Goal: Information Seeking & Learning: Learn about a topic

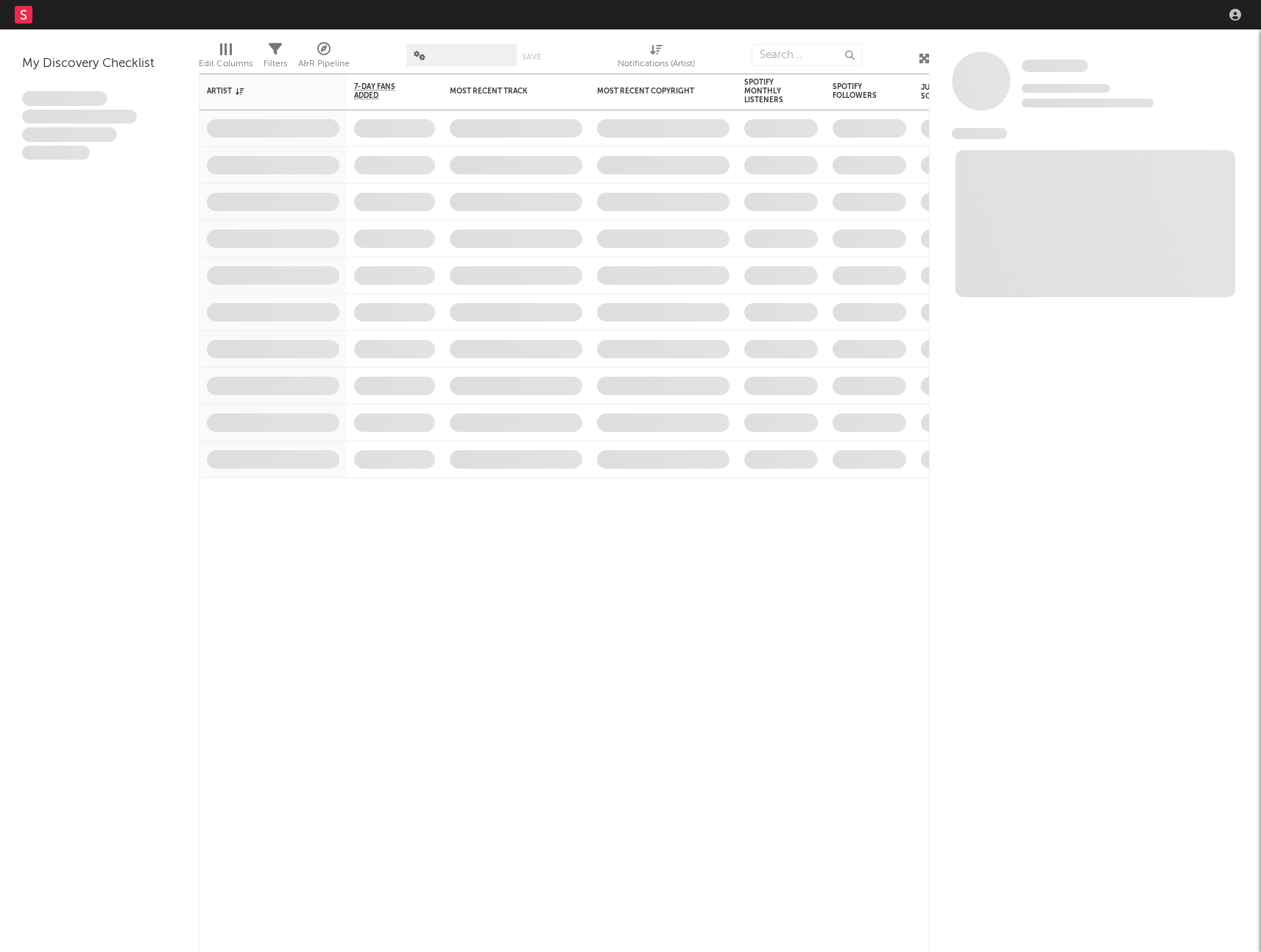
drag, startPoint x: 8, startPoint y: 13, endPoint x: 26, endPoint y: 16, distance: 18.2
click at [9, 13] on nav "Dashboard Discovery Assistant Charts Leads" at bounding box center [630, 15] width 1261 height 30
click at [26, 16] on rect at bounding box center [23, 14] width 17 height 17
click at [1236, 12] on icon "button" at bounding box center [1235, 15] width 12 height 12
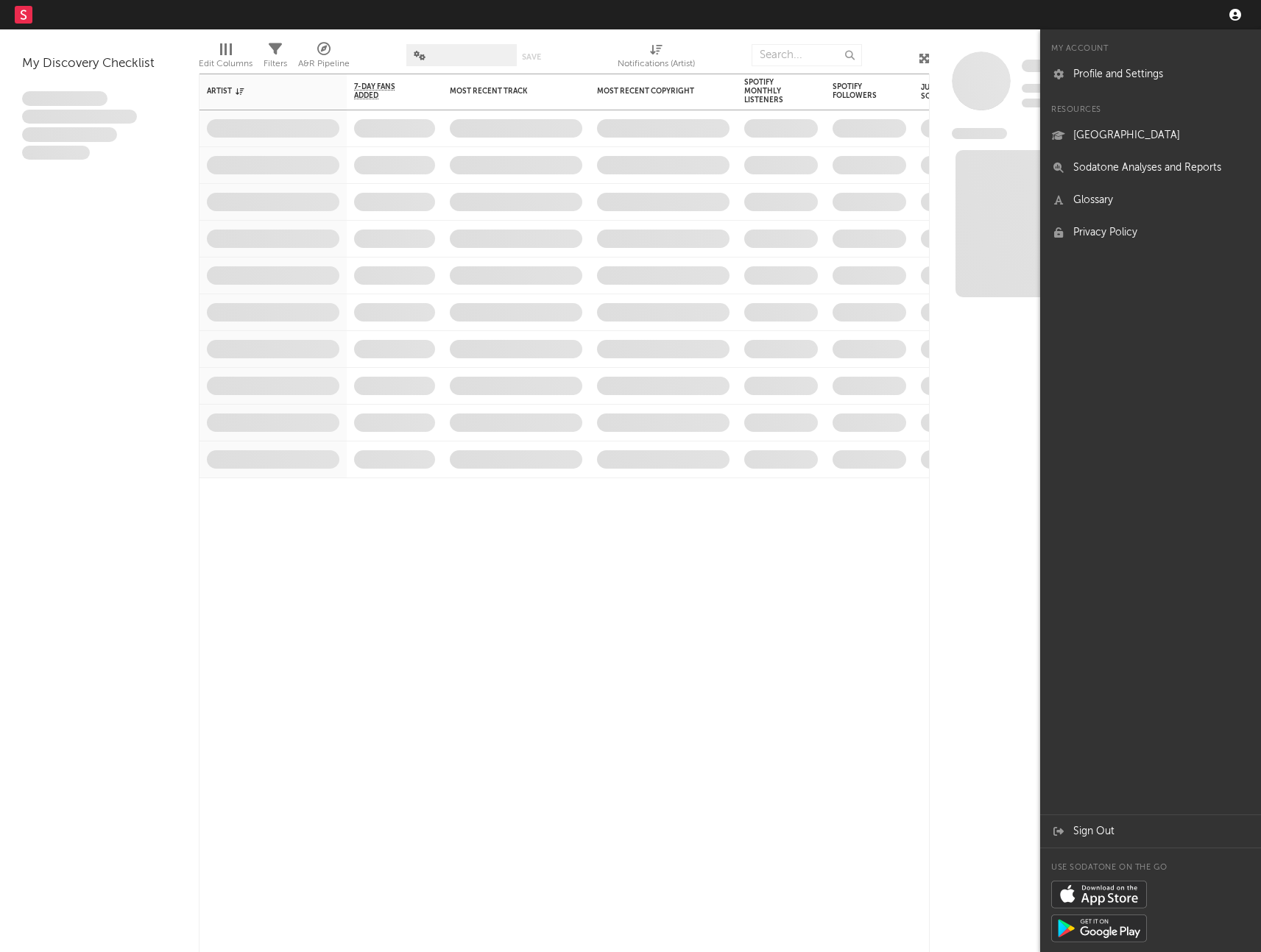
click at [1234, 12] on icon "button" at bounding box center [1235, 15] width 12 height 12
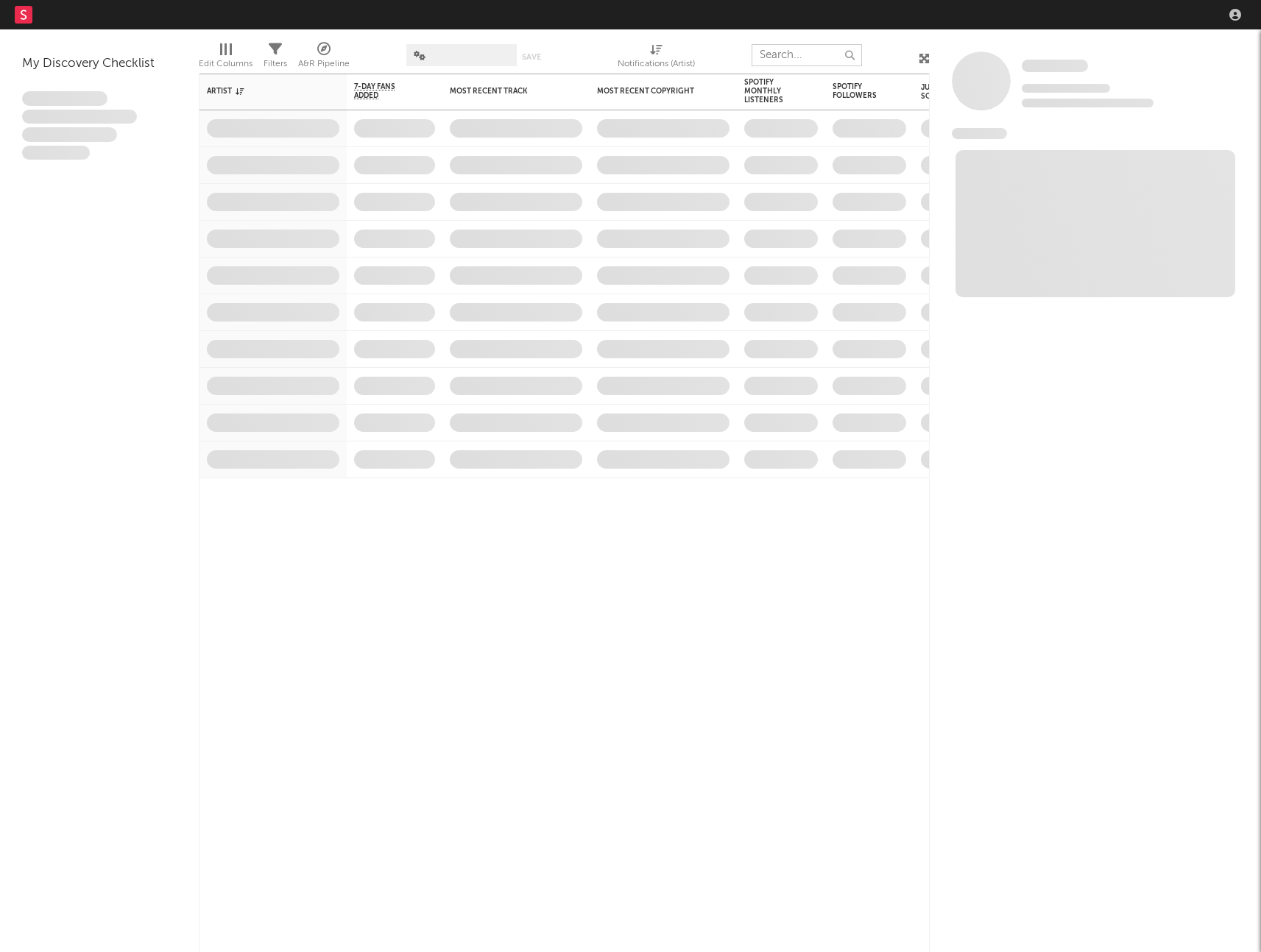
click at [774, 55] on input "text" at bounding box center [807, 55] width 110 height 22
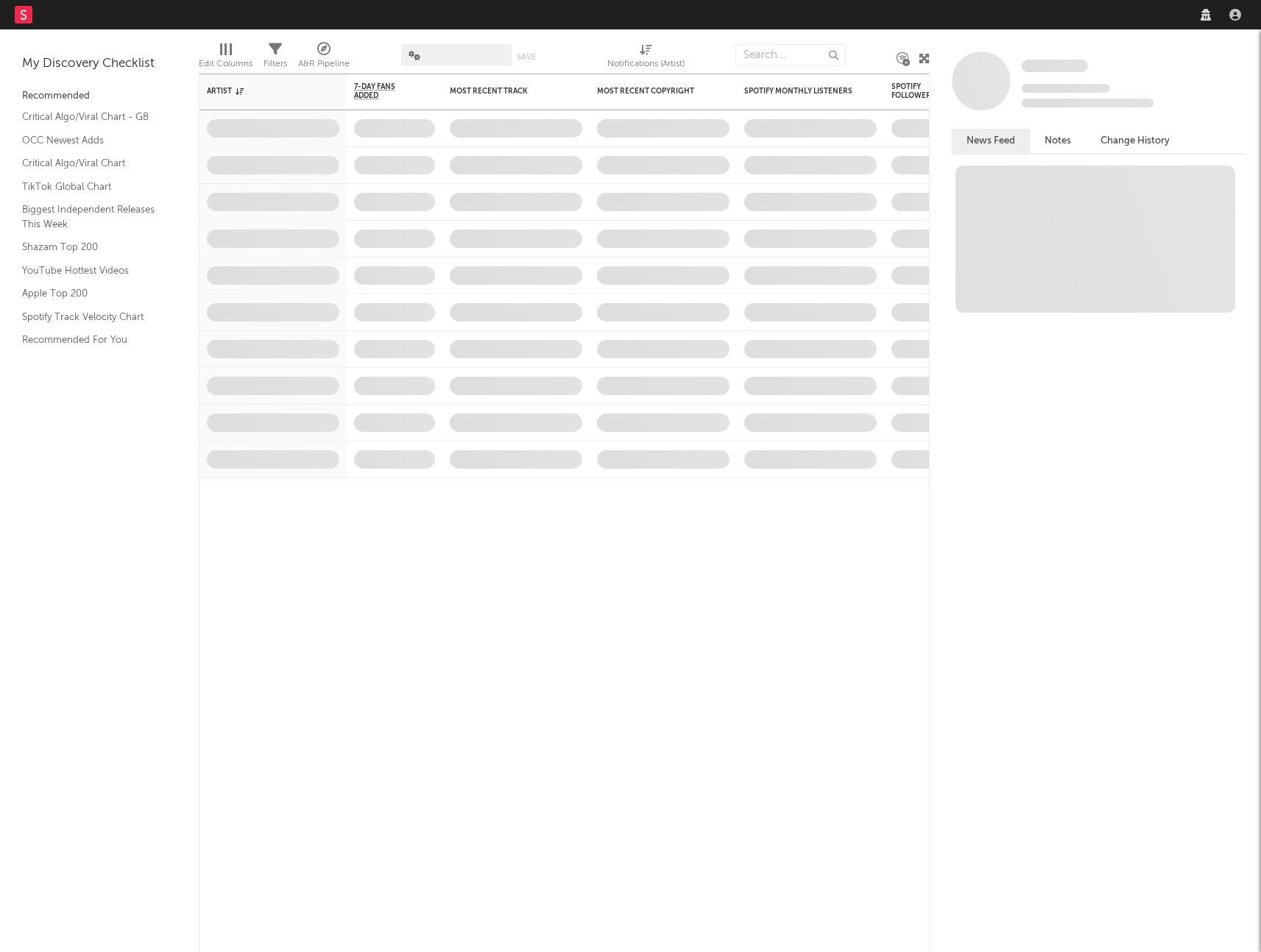
click at [1046, 137] on button "Notes" at bounding box center [1057, 140] width 56 height 24
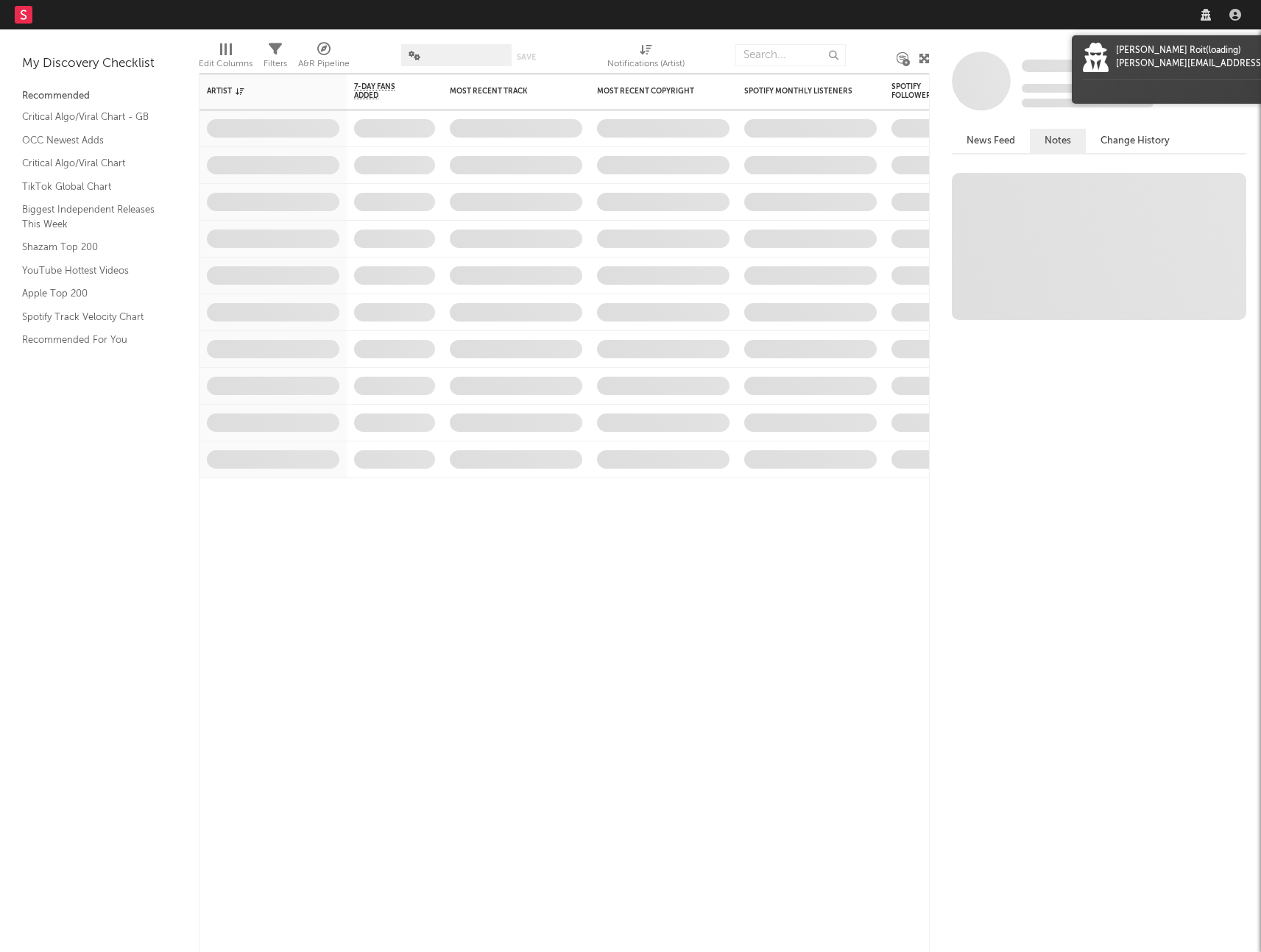
click at [1202, 14] on icon at bounding box center [1205, 15] width 11 height 12
click at [1243, 11] on div at bounding box center [1235, 15] width 22 height 12
click at [1238, 13] on icon "button" at bounding box center [1235, 15] width 12 height 12
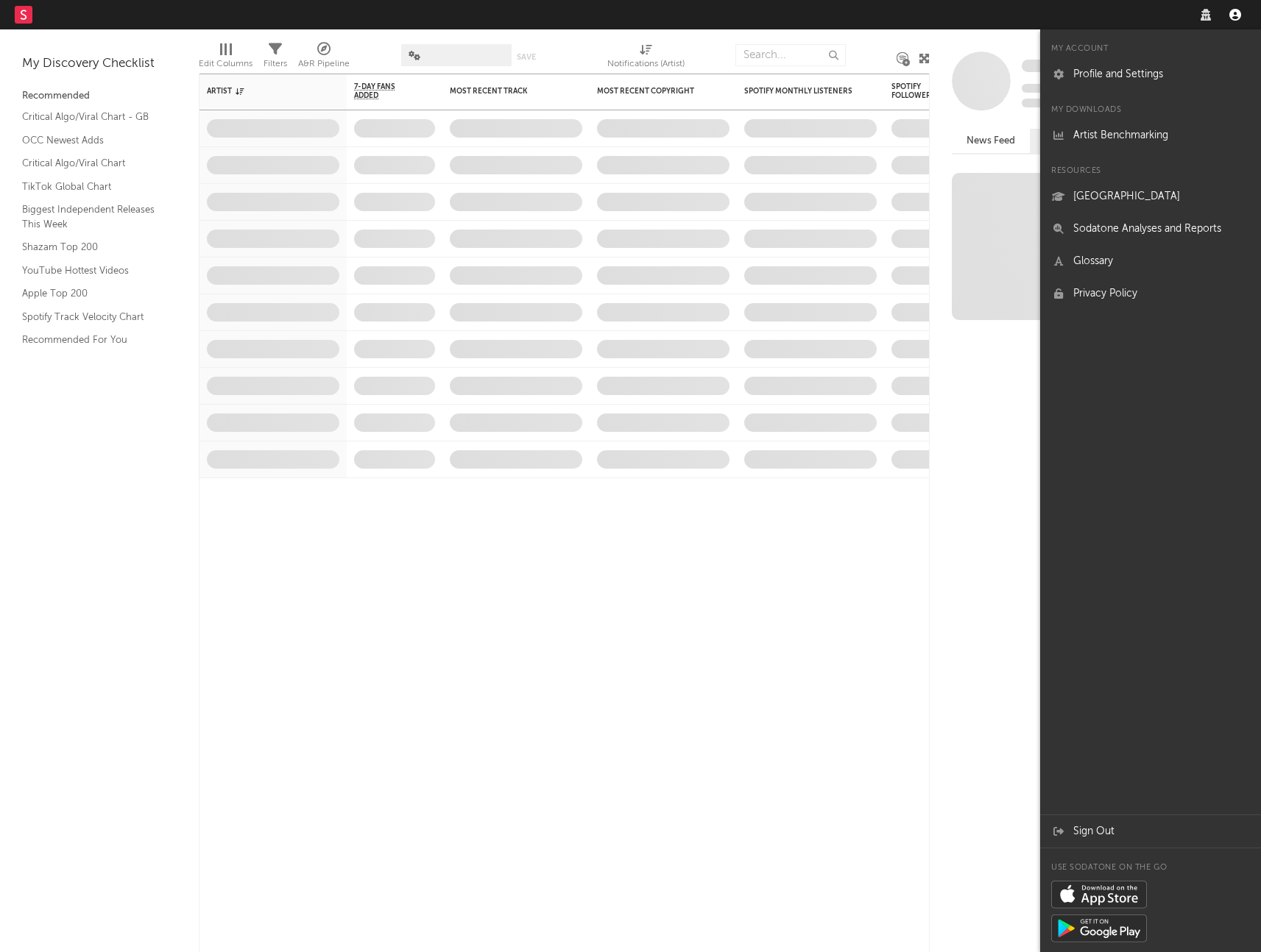
drag, startPoint x: 1237, startPoint y: 15, endPoint x: 723, endPoint y: 33, distance: 514.3
click at [1234, 15] on icon "button" at bounding box center [1235, 15] width 12 height 12
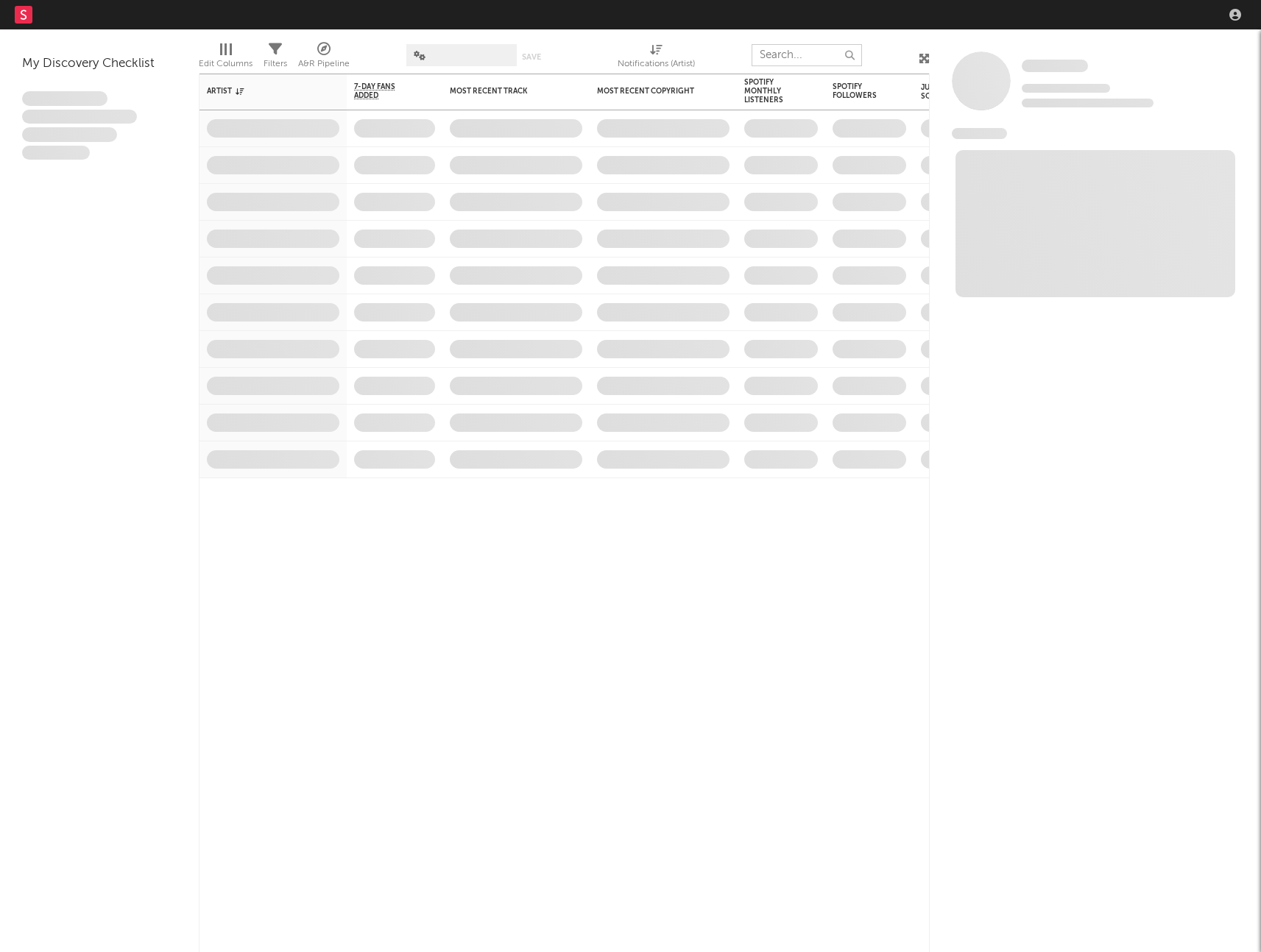
click at [780, 52] on input "text" at bounding box center [807, 55] width 110 height 22
type input "montazona"
click at [792, 54] on input "text" at bounding box center [807, 55] width 110 height 22
type input "montazona"
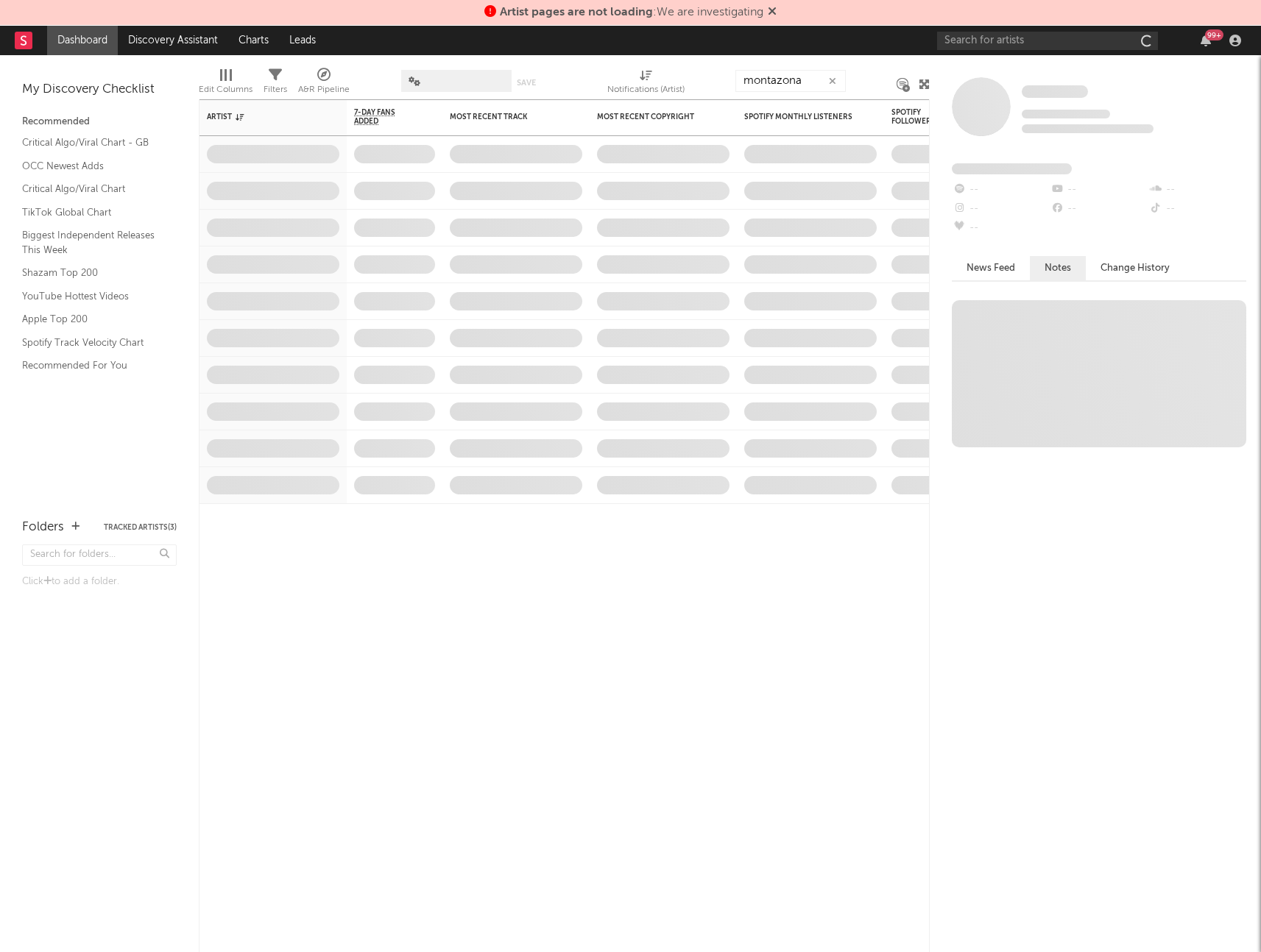
click at [871, 65] on div at bounding box center [871, 81] width 30 height 37
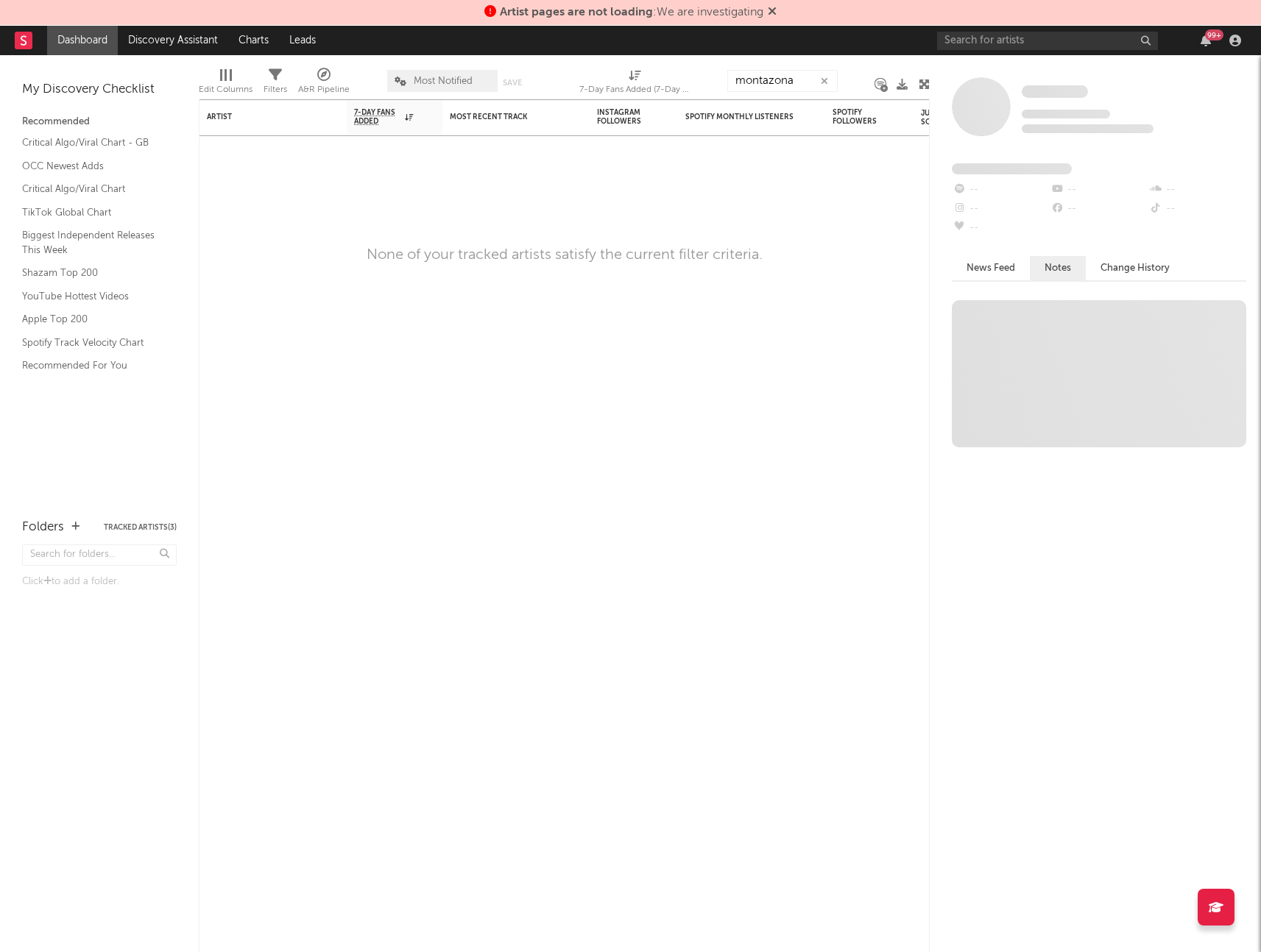
drag, startPoint x: 745, startPoint y: 16, endPoint x: 772, endPoint y: 11, distance: 27.5
click at [746, 16] on span "Artist pages are not loading : We are investigating" at bounding box center [631, 12] width 264 height 12
click at [776, 9] on icon at bounding box center [771, 11] width 9 height 12
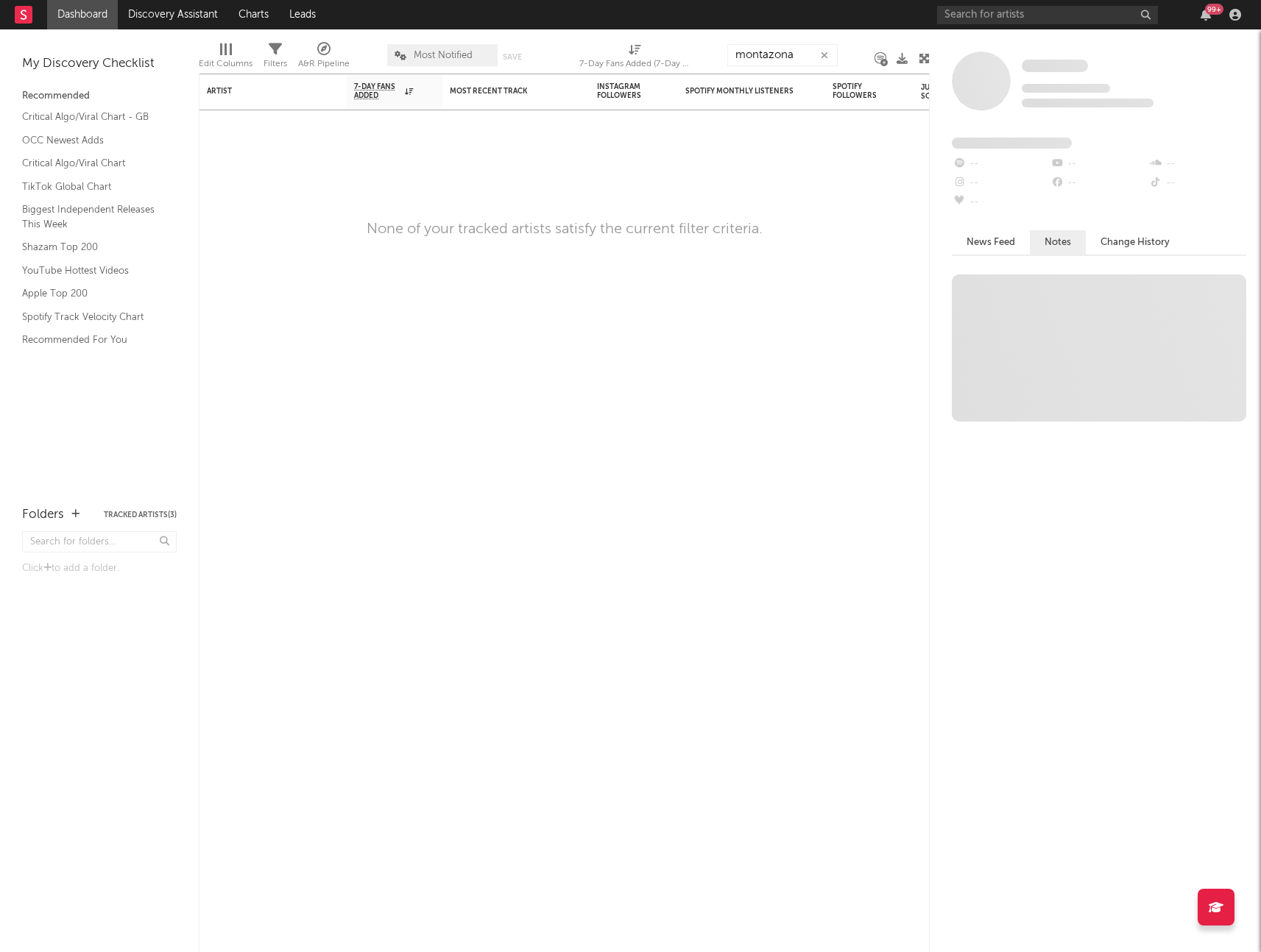
click at [33, 18] on div at bounding box center [30, 15] width 32 height 30
click at [23, 18] on icon at bounding box center [23, 15] width 6 height 10
click at [154, 20] on link "Discovery Assistant" at bounding box center [173, 15] width 110 height 30
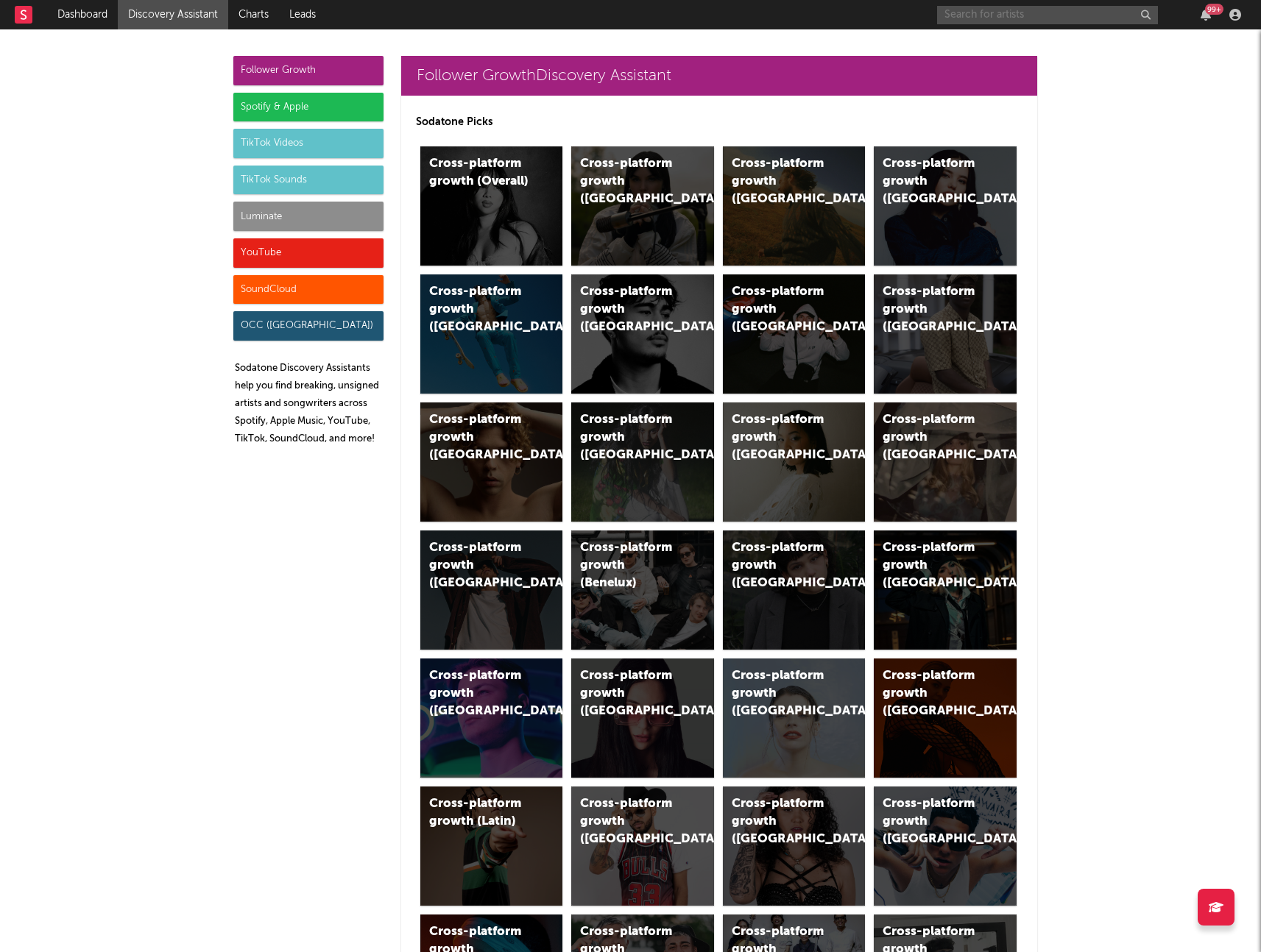
click at [1001, 12] on input "text" at bounding box center [1048, 15] width 221 height 18
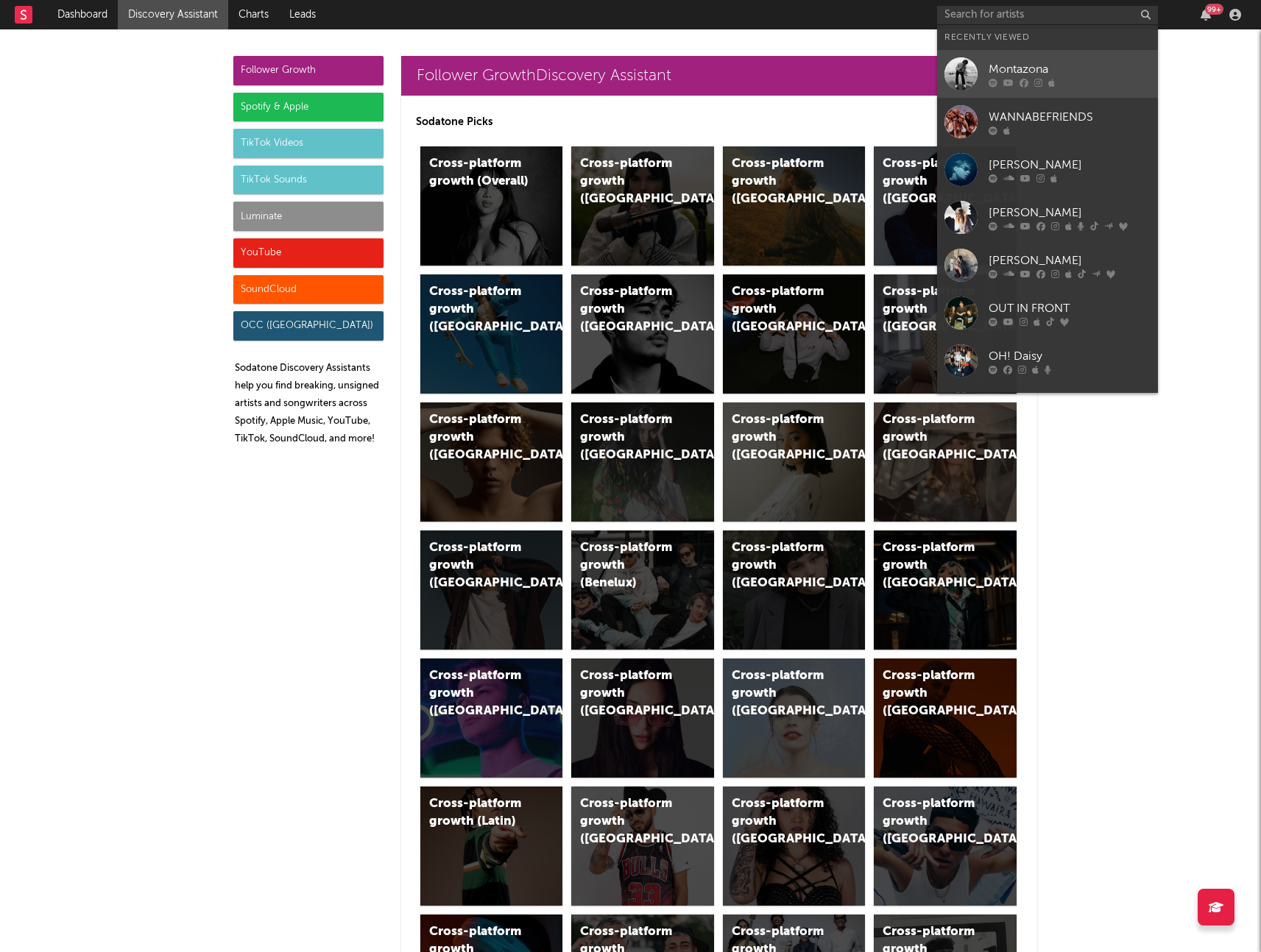
click at [1011, 59] on link "Montazona" at bounding box center [1048, 74] width 221 height 48
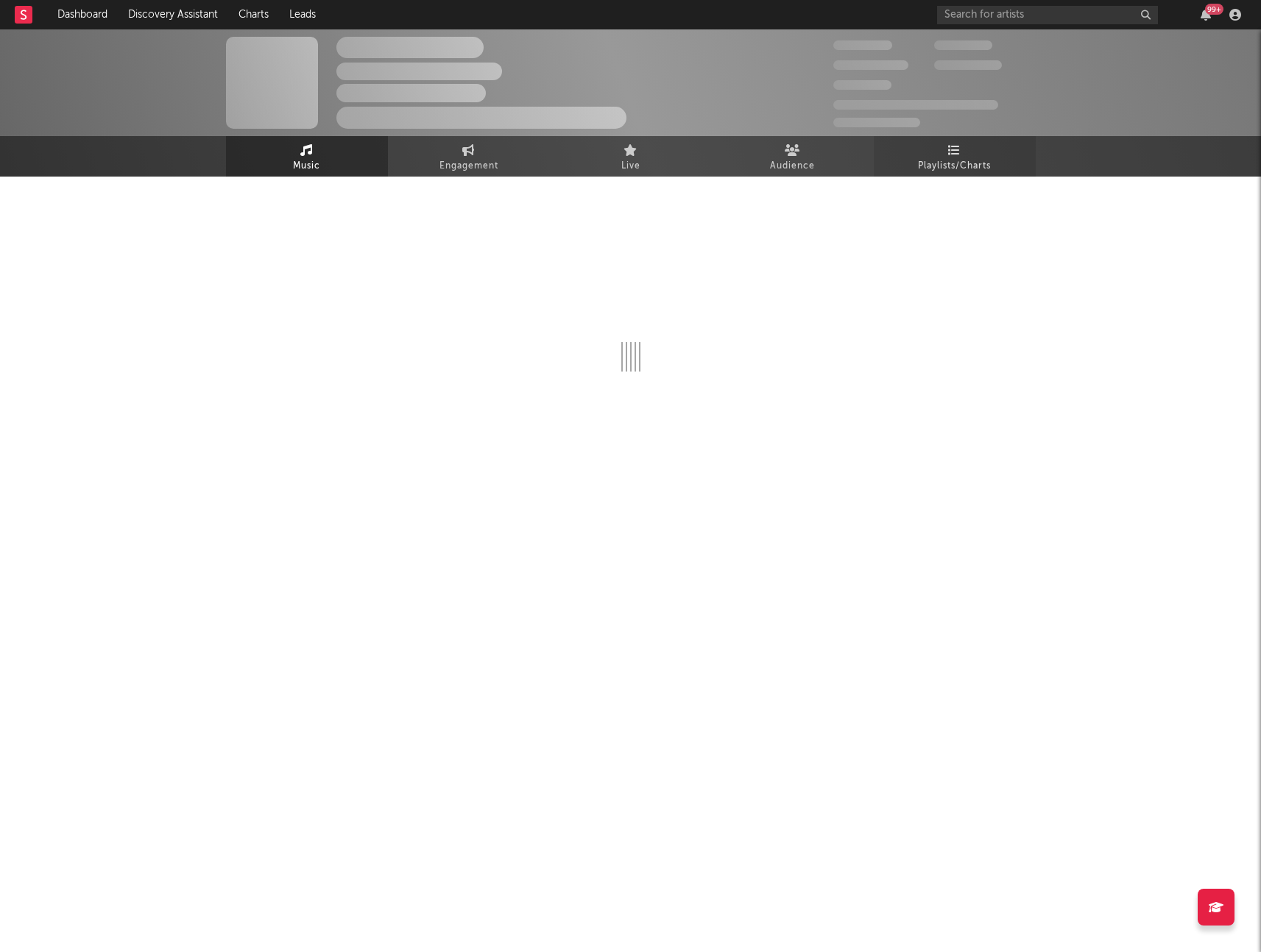
click at [895, 163] on link "Playlists/Charts" at bounding box center [954, 156] width 162 height 40
click at [835, 157] on link "Audience" at bounding box center [792, 156] width 162 height 40
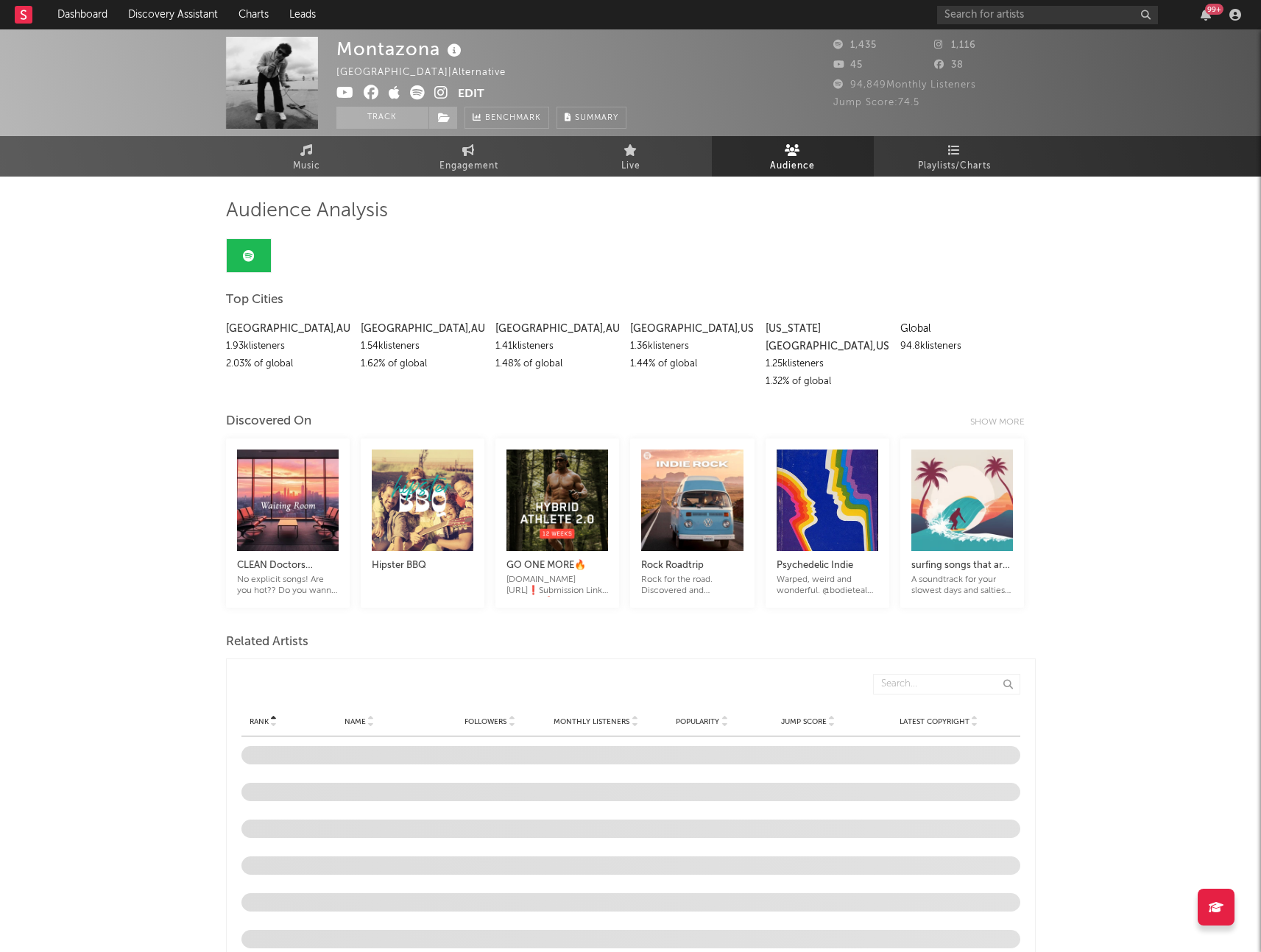
click at [251, 260] on icon at bounding box center [249, 256] width 12 height 12
click at [837, 332] on div "New York City , US" at bounding box center [827, 337] width 124 height 35
drag, startPoint x: 164, startPoint y: 307, endPoint x: 1094, endPoint y: 340, distance: 930.6
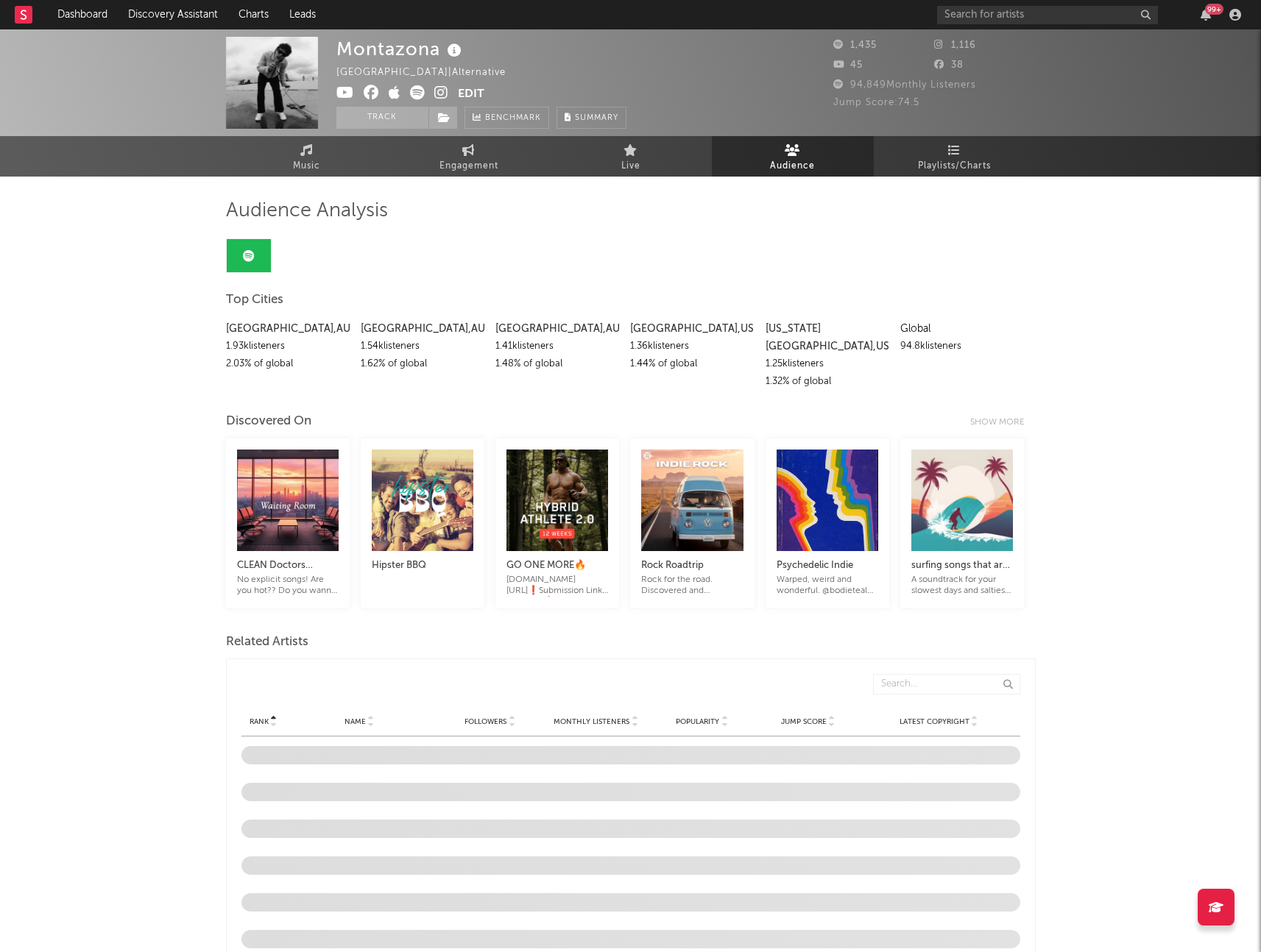
drag, startPoint x: 1092, startPoint y: 340, endPoint x: 209, endPoint y: 326, distance: 883.1
click at [450, 162] on span "Engagement" at bounding box center [468, 166] width 59 height 17
select select "1w"
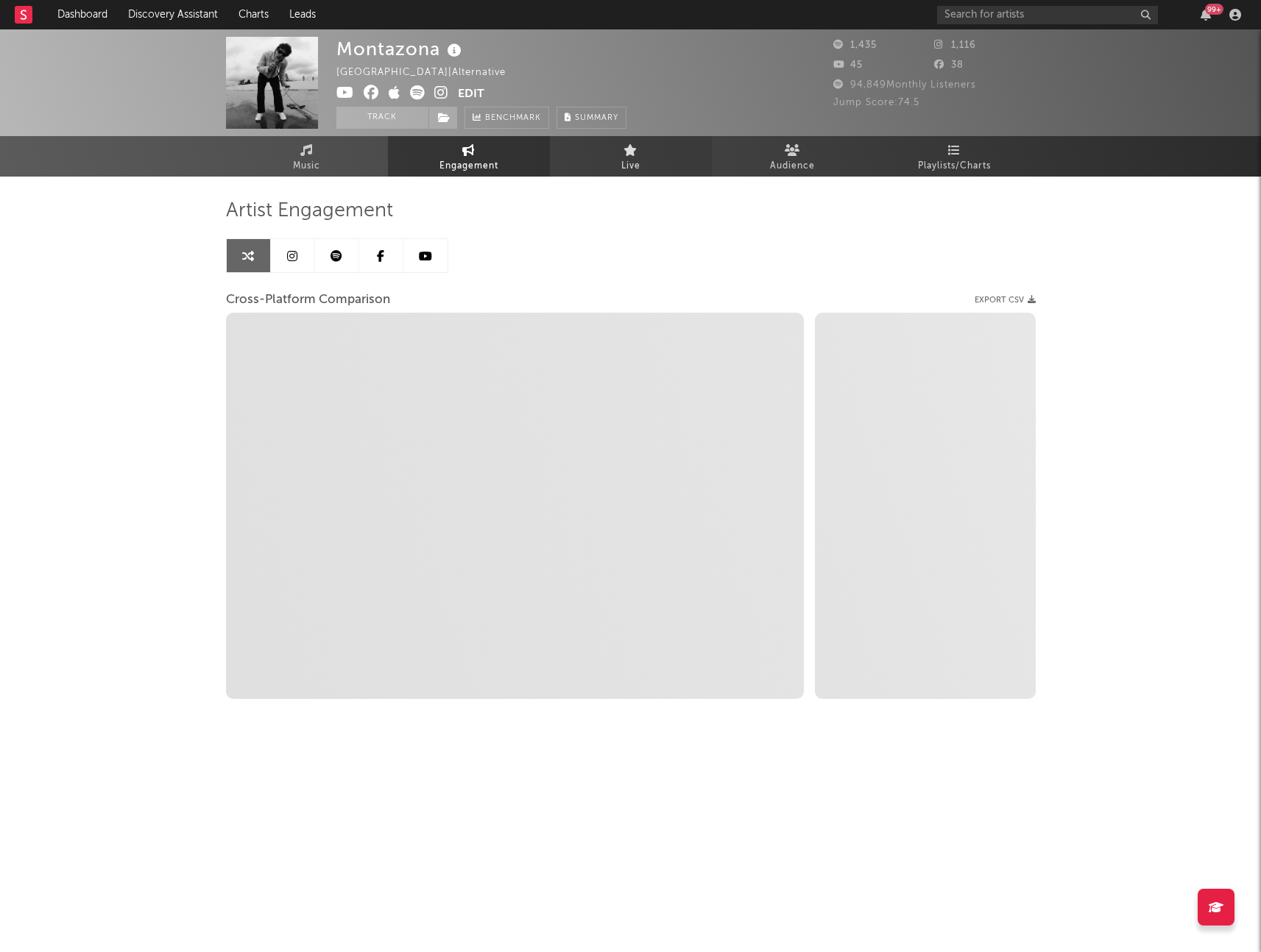
click at [613, 149] on link "Live" at bounding box center [630, 156] width 162 height 40
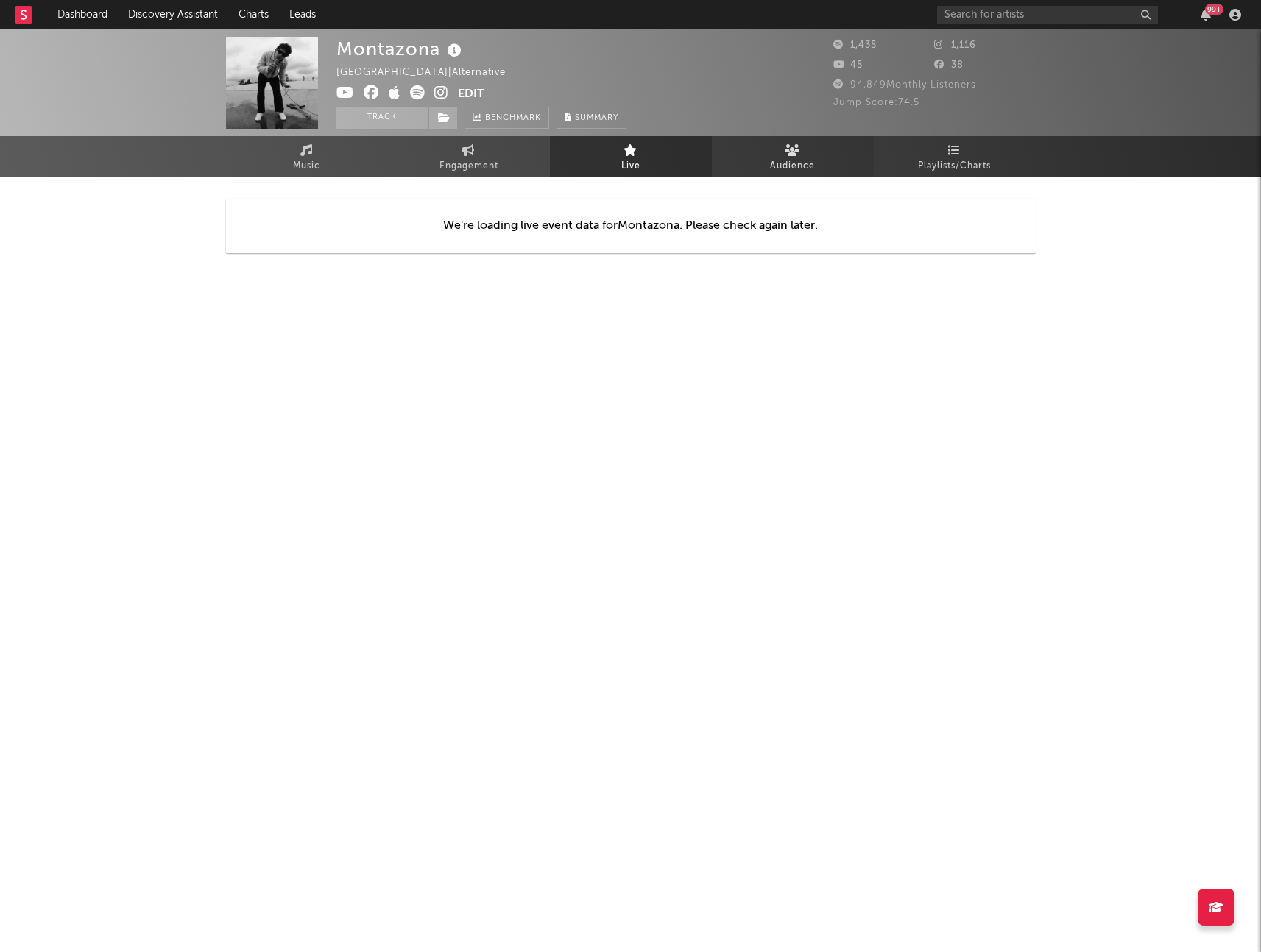
click at [815, 149] on link "Audience" at bounding box center [792, 156] width 162 height 40
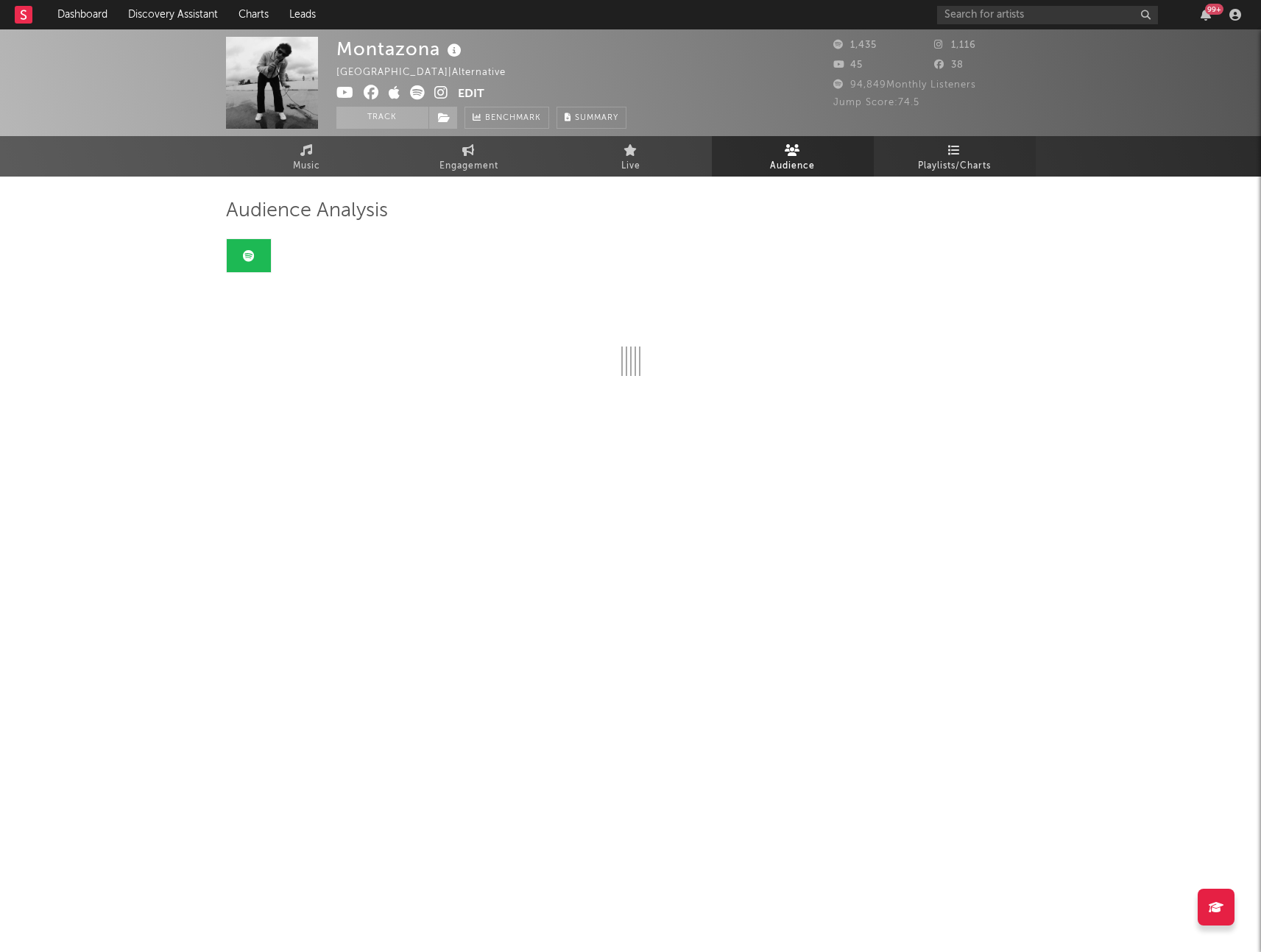
click at [967, 141] on link "Playlists/Charts" at bounding box center [954, 156] width 162 height 40
click at [837, 162] on link "Audience" at bounding box center [792, 156] width 162 height 40
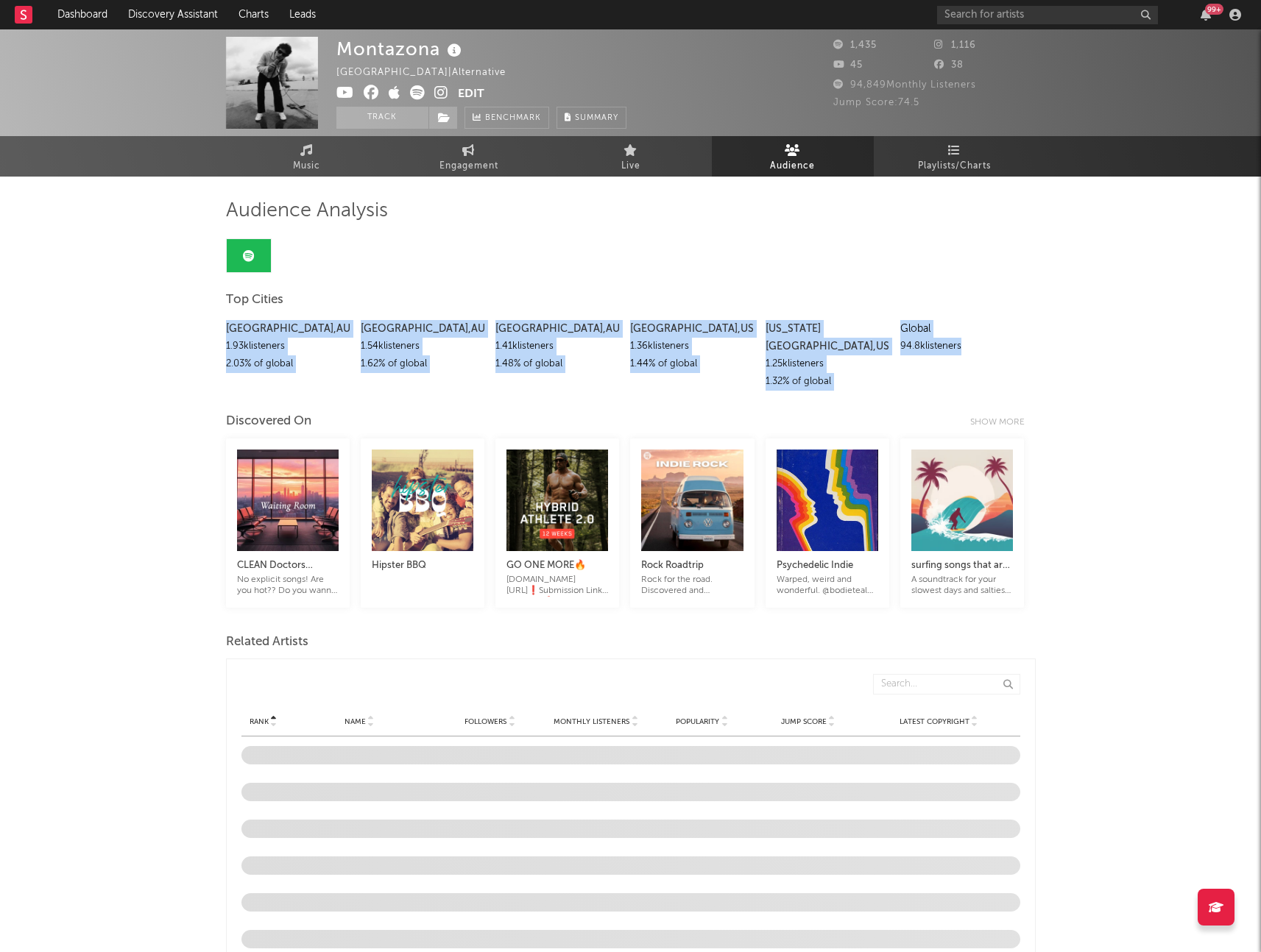
drag, startPoint x: 218, startPoint y: 321, endPoint x: 959, endPoint y: 342, distance: 741.3
click at [959, 342] on div "94.8k listeners" at bounding box center [962, 346] width 124 height 17
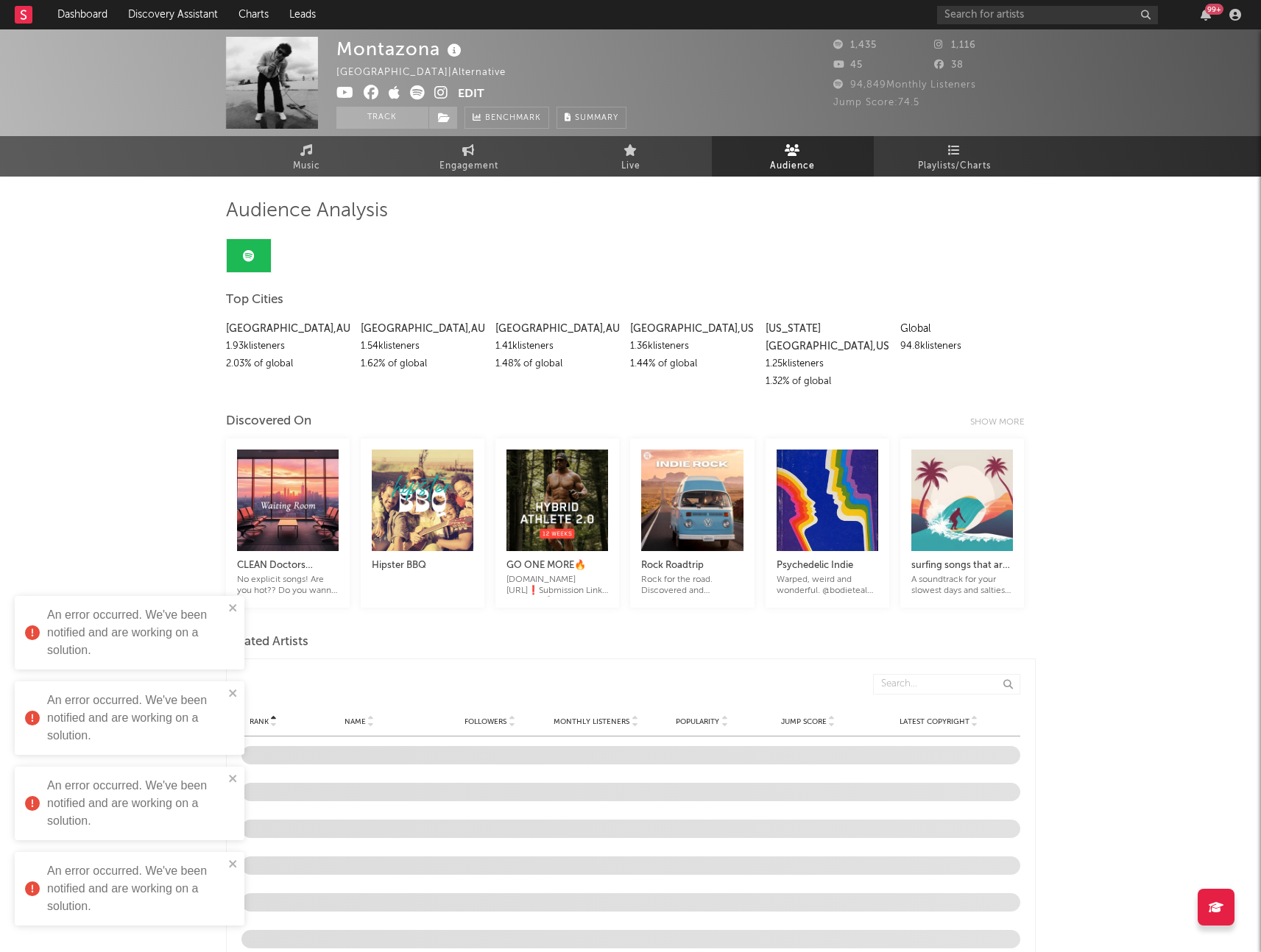
click at [498, 371] on div "1.48 % of global" at bounding box center [557, 363] width 124 height 17
click at [233, 604] on icon "close" at bounding box center [233, 607] width 11 height 12
click at [907, 320] on div "Global" at bounding box center [962, 328] width 124 height 17
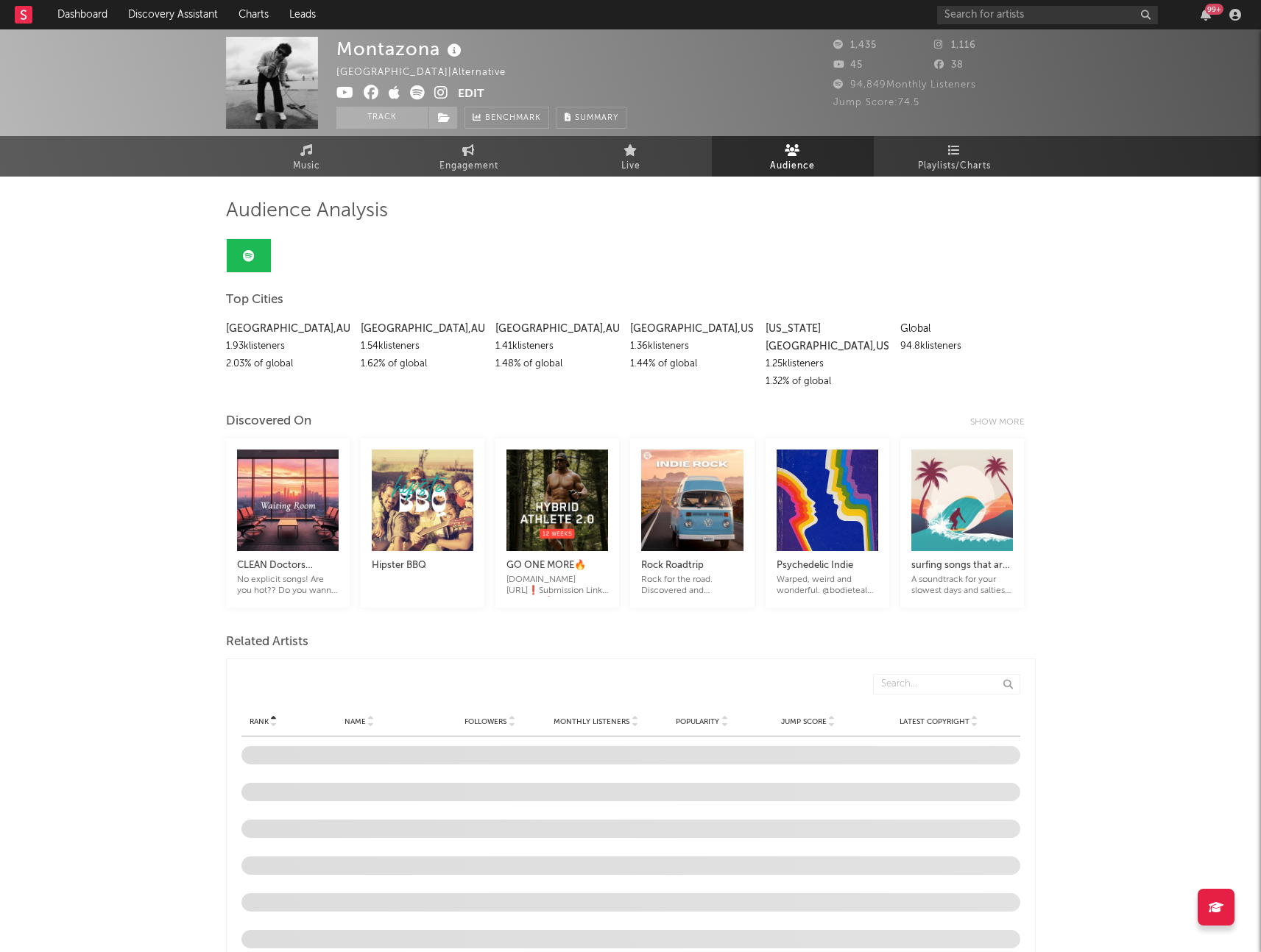
drag, startPoint x: 903, startPoint y: 320, endPoint x: 30, endPoint y: 260, distance: 875.1
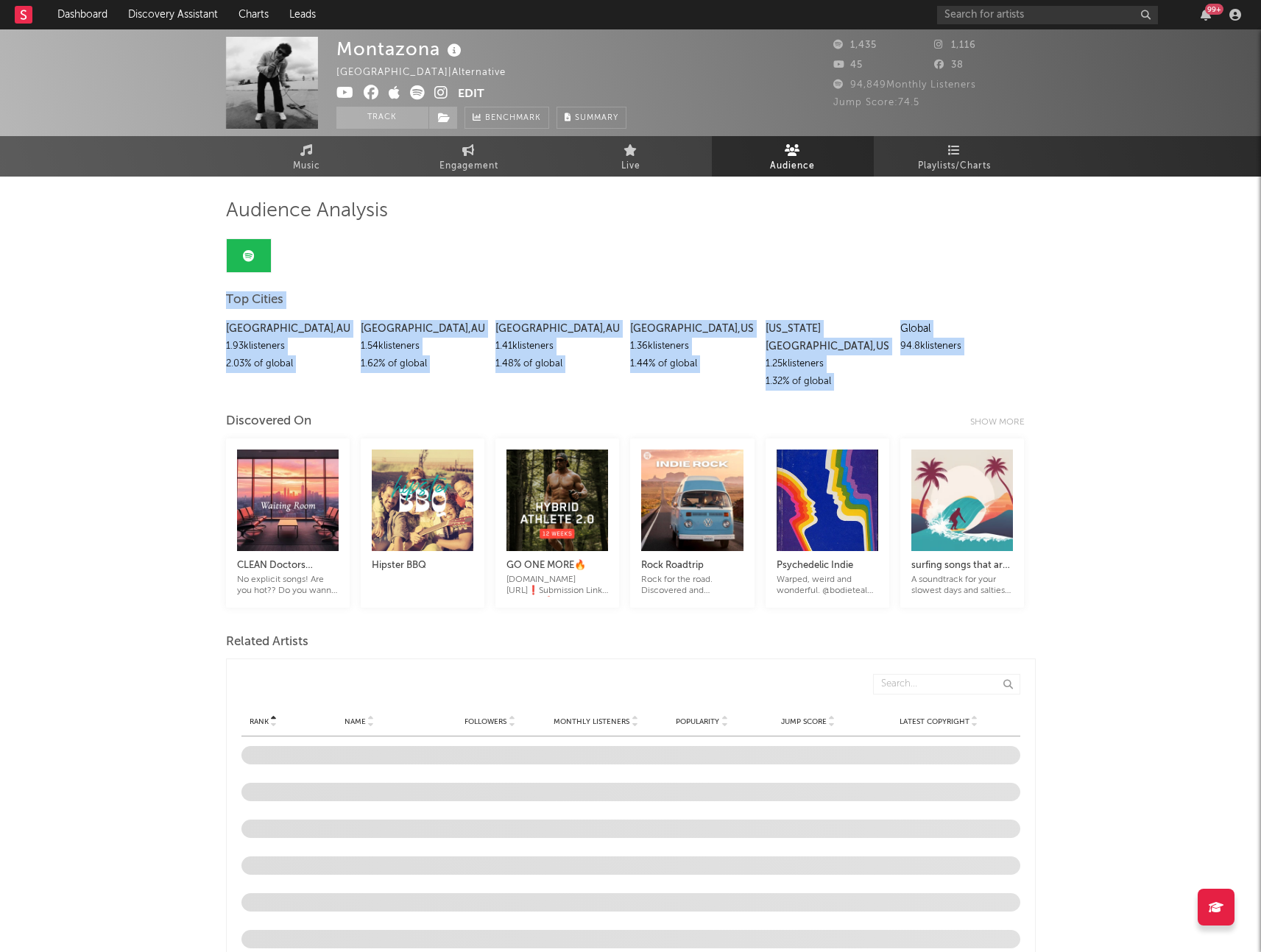
drag, startPoint x: 79, startPoint y: 270, endPoint x: 886, endPoint y: 243, distance: 807.5
click at [480, 112] on link "Benchmark" at bounding box center [506, 117] width 85 height 22
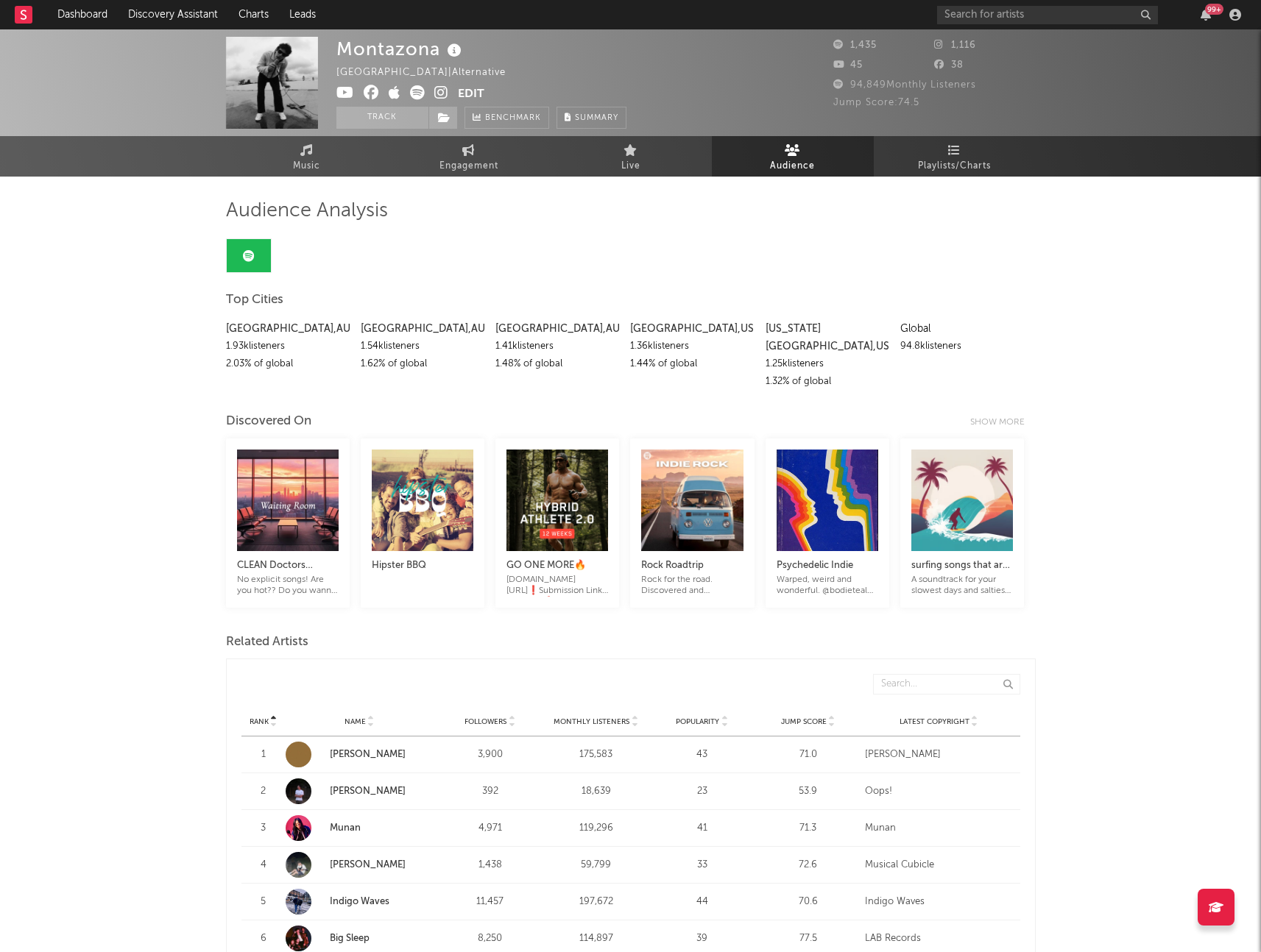
click at [384, 335] on div "[GEOGRAPHIC_DATA] , [GEOGRAPHIC_DATA]" at bounding box center [423, 328] width 124 height 17
click at [382, 335] on div "[GEOGRAPHIC_DATA] , [GEOGRAPHIC_DATA]" at bounding box center [423, 328] width 124 height 17
